Goal: Complete application form

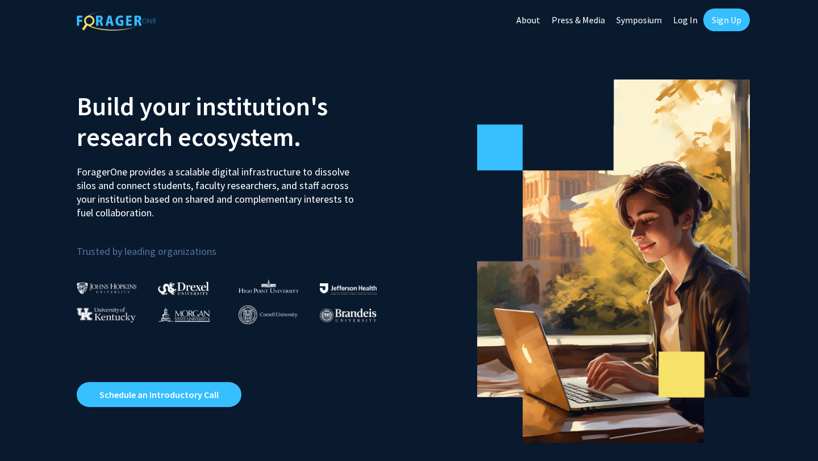
click at [678, 19] on link "Log In" at bounding box center [685, 20] width 36 height 40
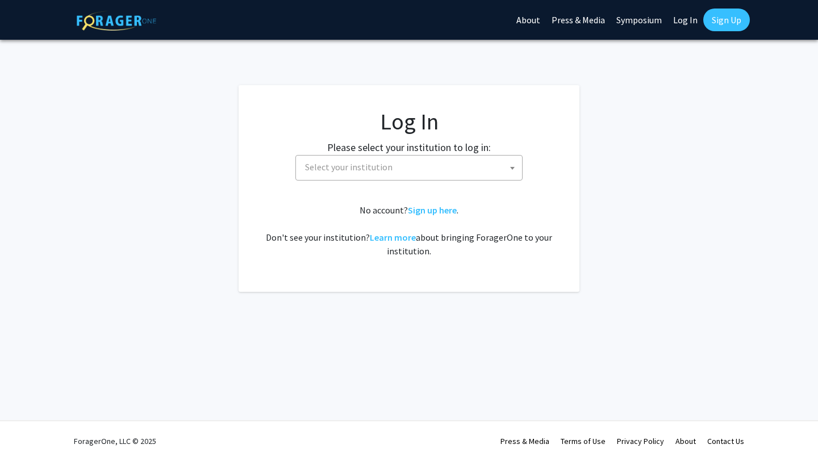
click at [477, 166] on span "Select your institution" at bounding box center [411, 167] width 222 height 23
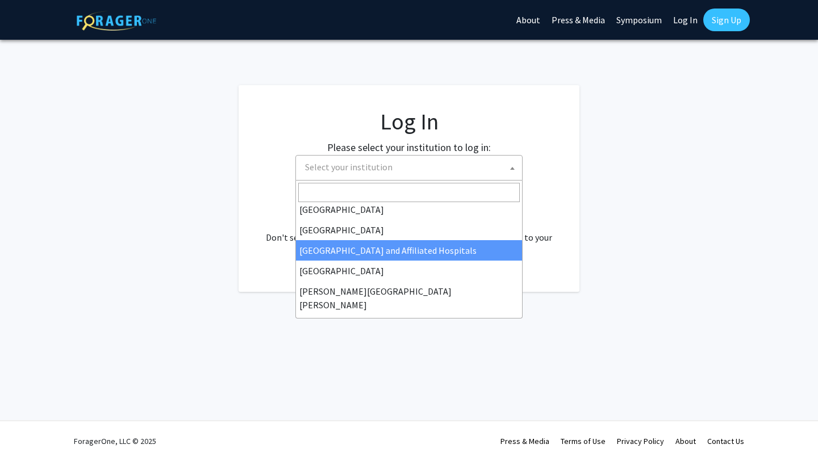
scroll to position [148, 0]
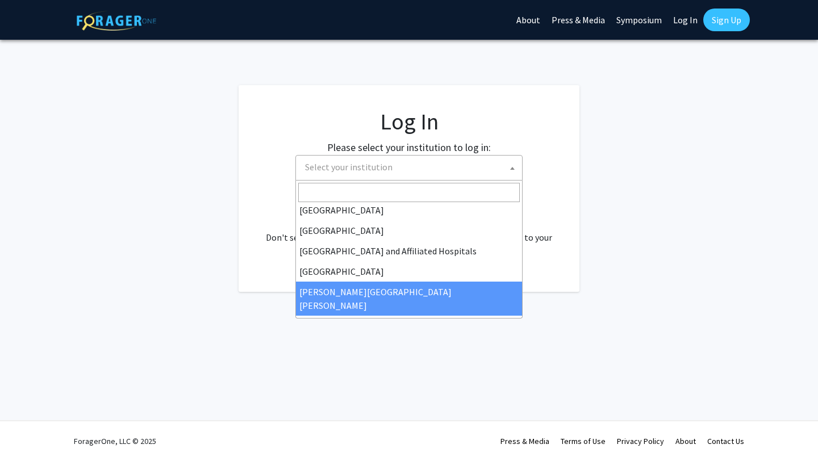
select select "1"
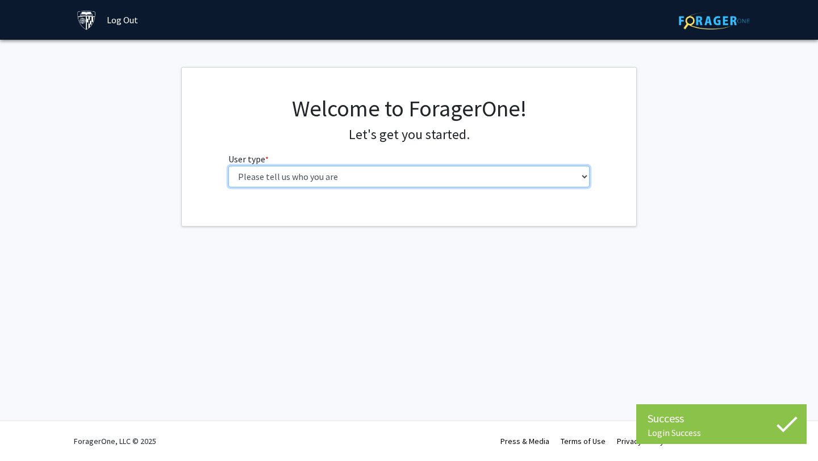
click at [469, 175] on select "Please tell us who you are Undergraduate Student Master's Student Doctoral Cand…" at bounding box center [409, 177] width 362 height 22
select select "1: undergrad"
click at [228, 166] on select "Please tell us who you are Undergraduate Student Master's Student Doctoral Cand…" at bounding box center [409, 177] width 362 height 22
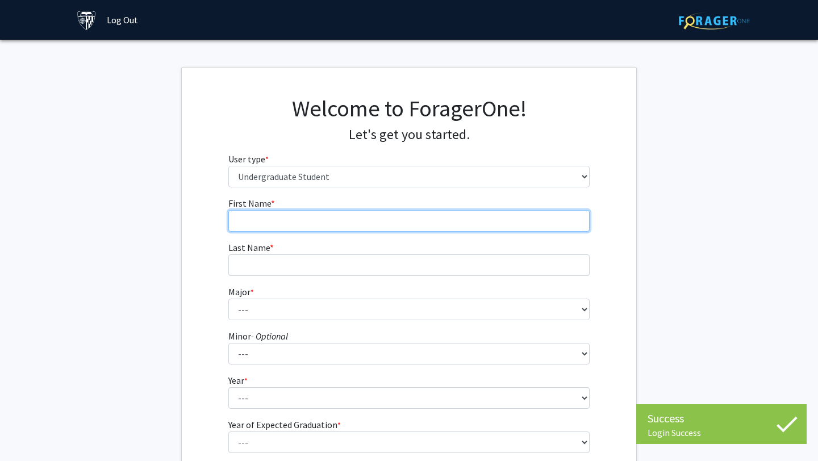
click at [453, 219] on input "First Name * required" at bounding box center [409, 221] width 362 height 22
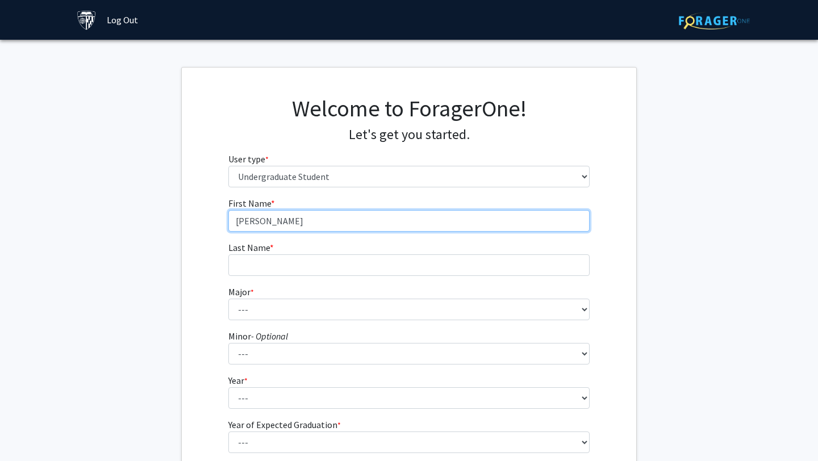
type input "Ray"
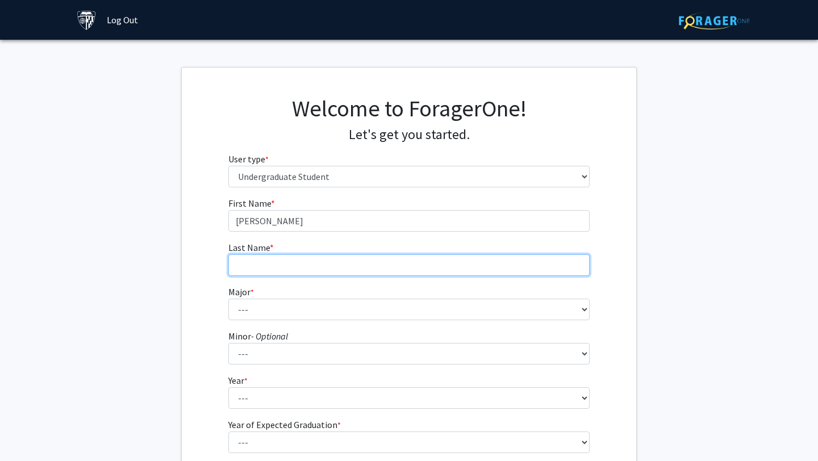
click at [402, 264] on input "Last Name * required" at bounding box center [409, 265] width 362 height 22
type input "Madaan"
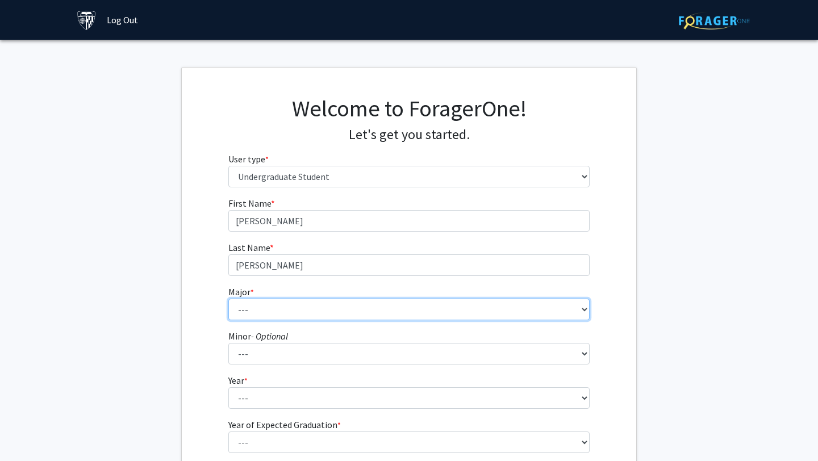
click at [362, 313] on select "--- Africana Studies Anthropology Applied Mathematics & Statistics Archaeology …" at bounding box center [409, 310] width 362 height 22
select select "14: 29"
click at [228, 299] on select "--- Africana Studies Anthropology Applied Mathematics & Statistics Archaeology …" at bounding box center [409, 310] width 362 height 22
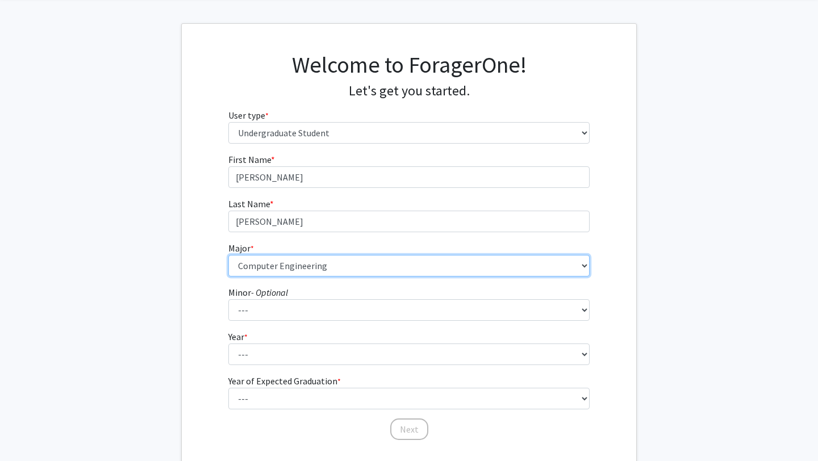
scroll to position [55, 0]
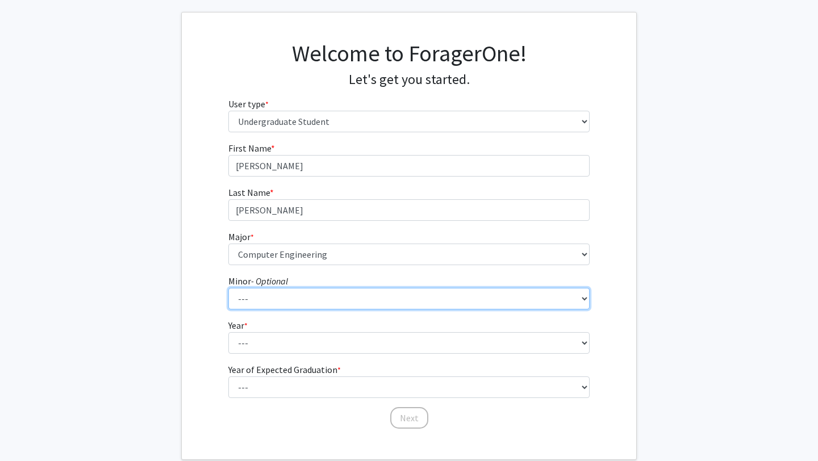
click at [333, 304] on select "--- Accounting and Financial Management Africana Studies Anthropology Applied M…" at bounding box center [409, 299] width 362 height 22
select select "18: 30"
click at [228, 288] on select "--- Accounting and Financial Management Africana Studies Anthropology Applied M…" at bounding box center [409, 299] width 362 height 22
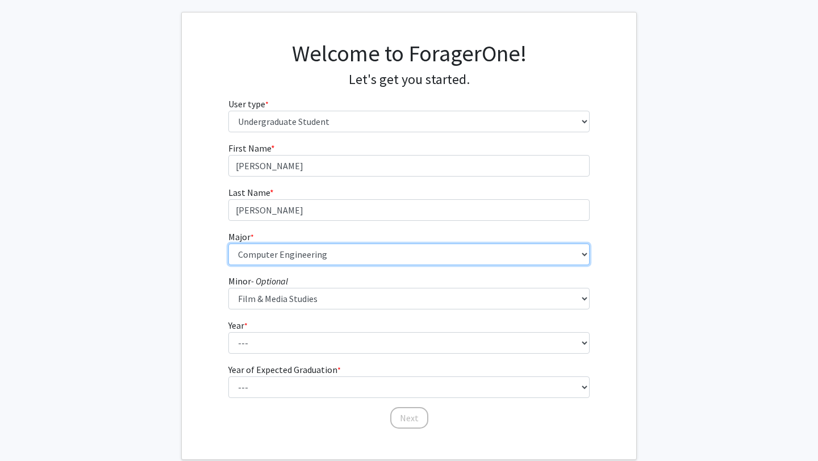
click at [329, 250] on select "--- Africana Studies Anthropology Applied Mathematics & Statistics Archaeology …" at bounding box center [409, 255] width 362 height 22
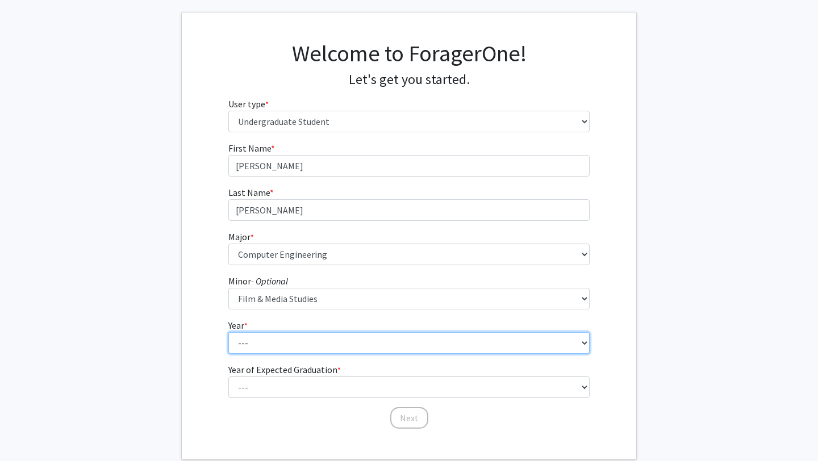
click at [294, 336] on select "--- First-year Sophomore Junior Senior Postbaccalaureate Certificate" at bounding box center [409, 343] width 362 height 22
select select "2: sophomore"
click at [228, 332] on select "--- First-year Sophomore Junior Senior Postbaccalaureate Certificate" at bounding box center [409, 343] width 362 height 22
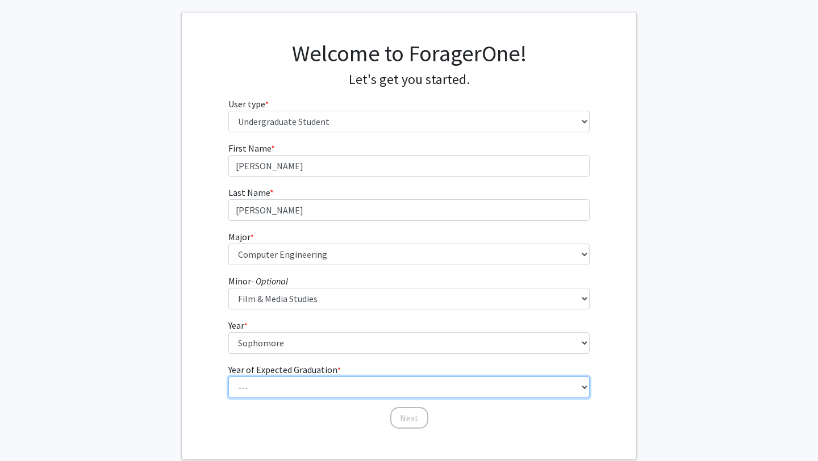
click at [297, 381] on select "--- 2025 2026 2027 2028 2029 2030 2031 2032 2033 2034" at bounding box center [409, 388] width 362 height 22
select select "4: 2028"
click at [228, 377] on select "--- 2025 2026 2027 2028 2029 2030 2031 2032 2033 2034" at bounding box center [409, 388] width 362 height 22
